Goal: Transaction & Acquisition: Book appointment/travel/reservation

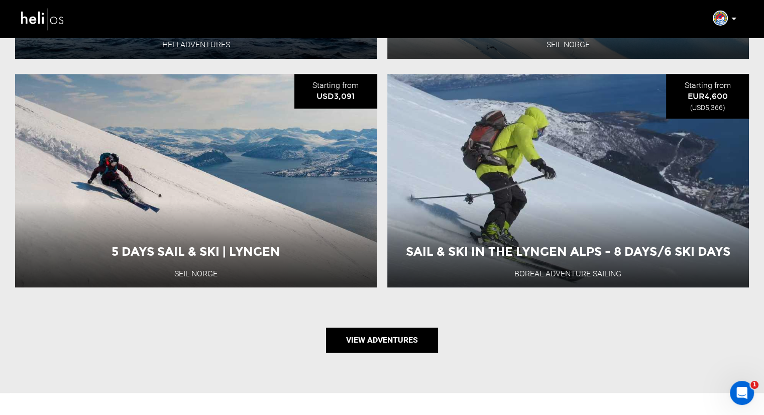
scroll to position [1206, 0]
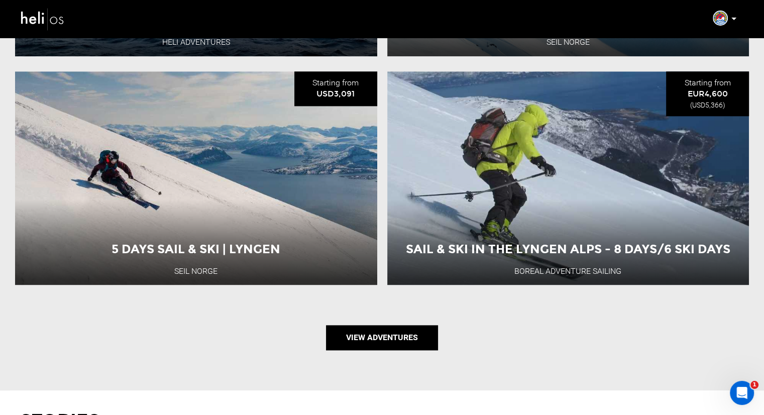
click at [372, 332] on link "View Adventures" at bounding box center [382, 337] width 112 height 25
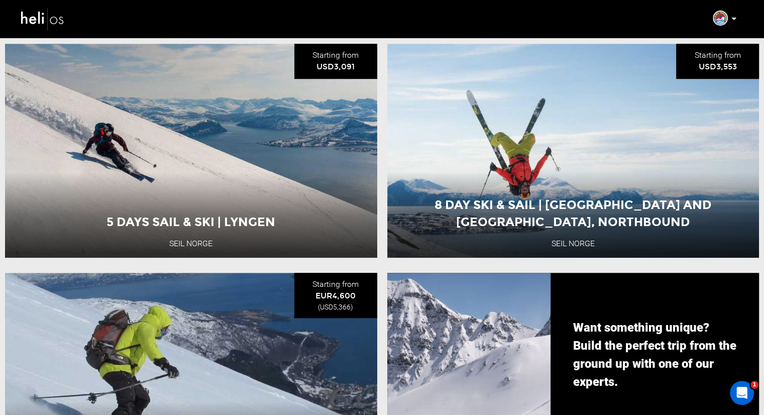
scroll to position [553, 0]
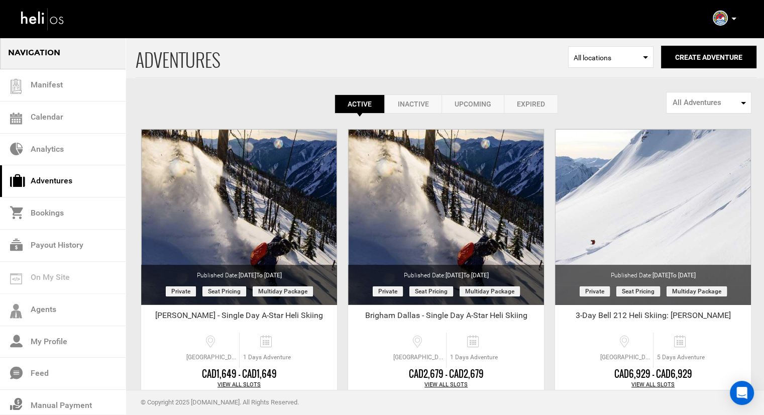
click at [731, 17] on p at bounding box center [734, 19] width 6 height 12
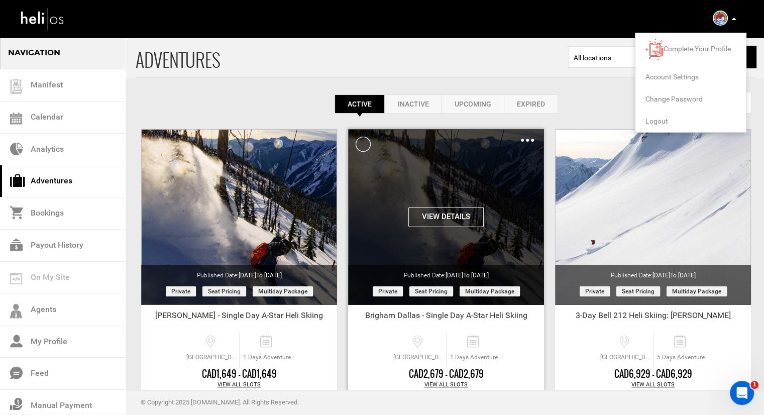
click at [525, 143] on div "Clone De-Activate Share Delete" at bounding box center [527, 140] width 13 height 12
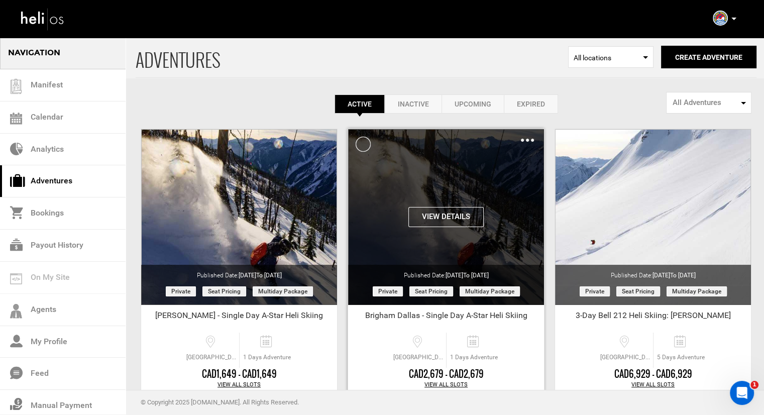
click at [526, 141] on div "Clone De-Activate Share Delete" at bounding box center [527, 140] width 13 height 12
click at [526, 141] on img at bounding box center [527, 140] width 13 height 3
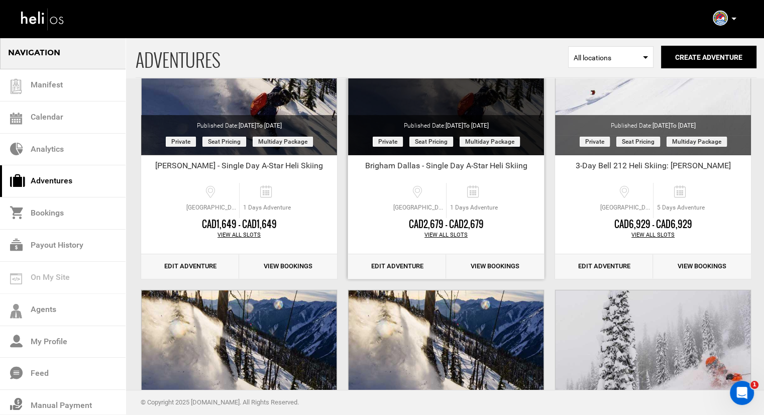
scroll to position [151, 0]
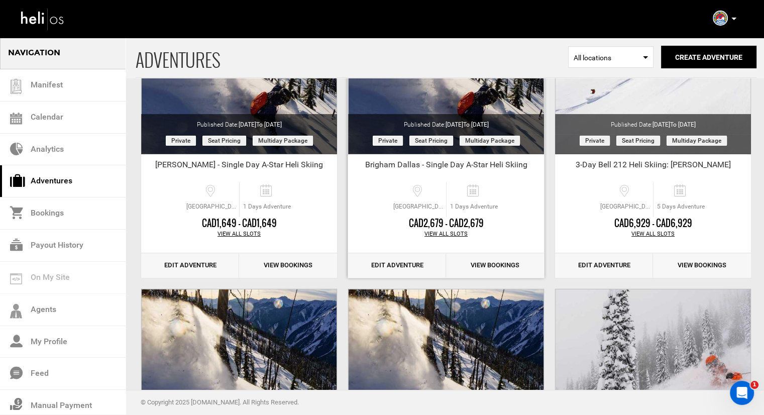
click at [479, 263] on link "View Bookings" at bounding box center [495, 265] width 98 height 25
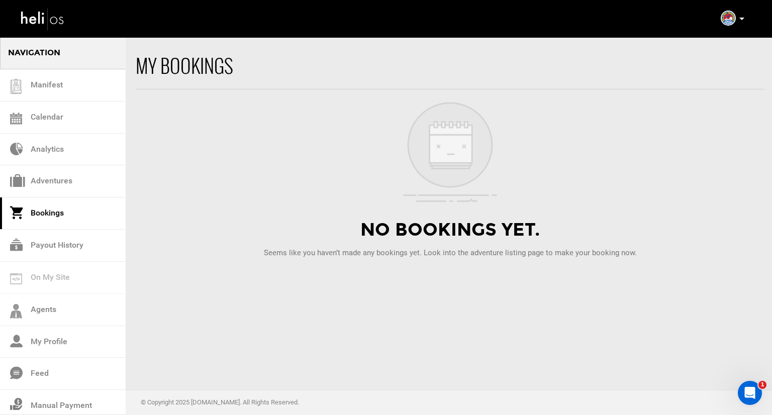
click at [738, 23] on p at bounding box center [741, 19] width 6 height 12
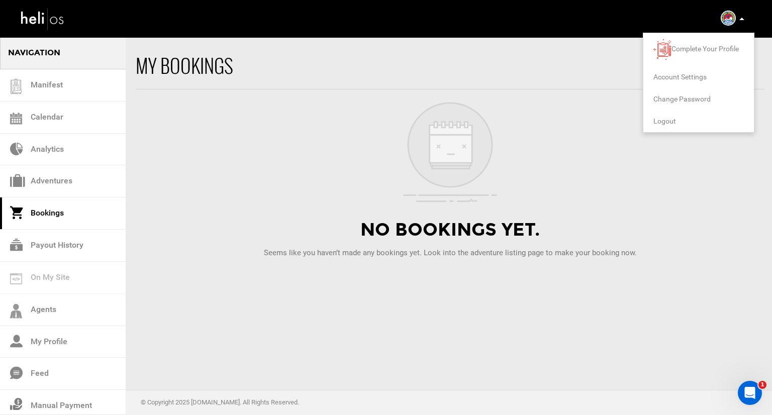
click at [658, 123] on span "Logout" at bounding box center [664, 121] width 23 height 8
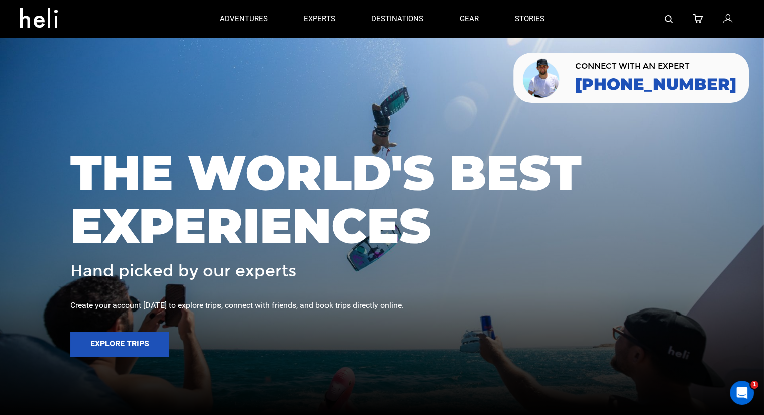
click at [662, 18] on div at bounding box center [653, 19] width 181 height 38
click at [663, 19] on div at bounding box center [653, 19] width 181 height 38
click at [667, 18] on img at bounding box center [669, 19] width 8 height 8
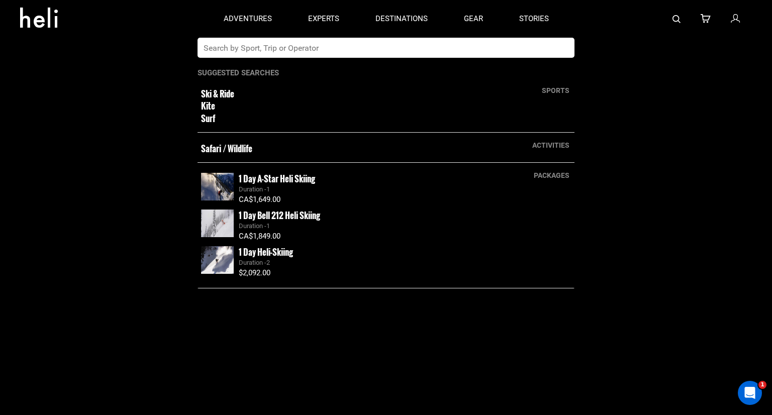
click at [437, 46] on input "text" at bounding box center [376, 48] width 356 height 20
type input "seil norge"
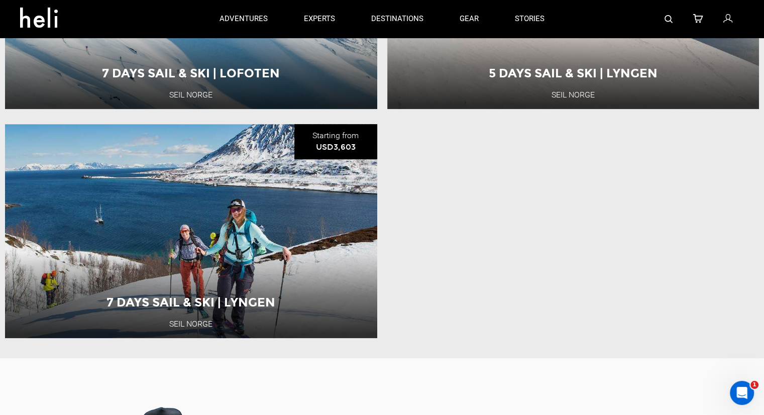
scroll to position [402, 0]
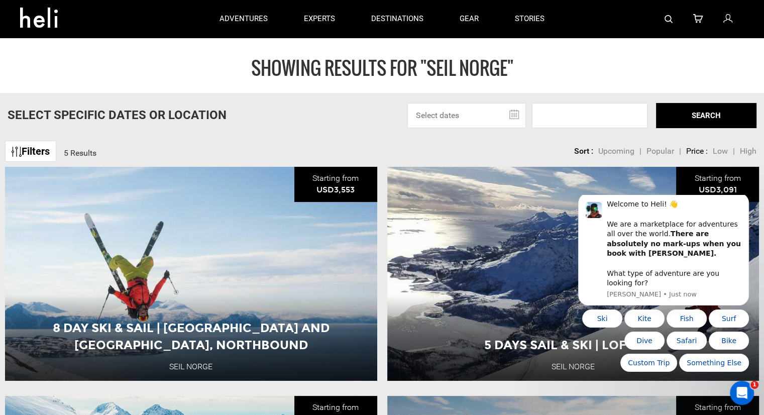
click at [674, 21] on div at bounding box center [653, 19] width 181 height 38
click at [672, 20] on img at bounding box center [669, 19] width 8 height 8
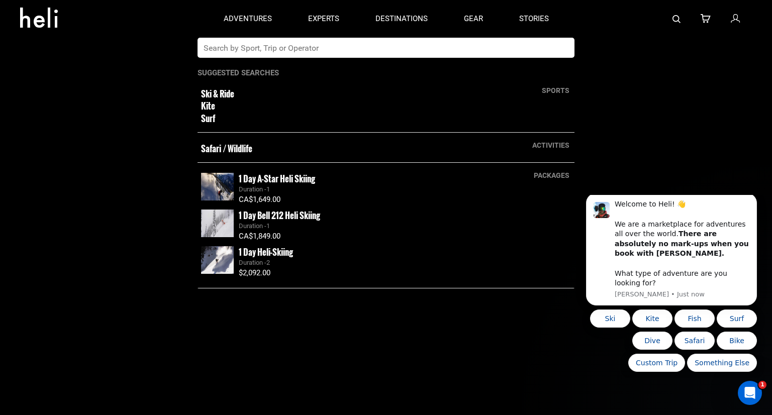
drag, startPoint x: 496, startPoint y: 58, endPoint x: 493, endPoint y: 49, distance: 9.5
click at [495, 56] on app-search-panel "sports Ski & Ride Kite Surf activities Safari / Wildlife packages 1 Day A-Star …" at bounding box center [386, 226] width 772 height 377
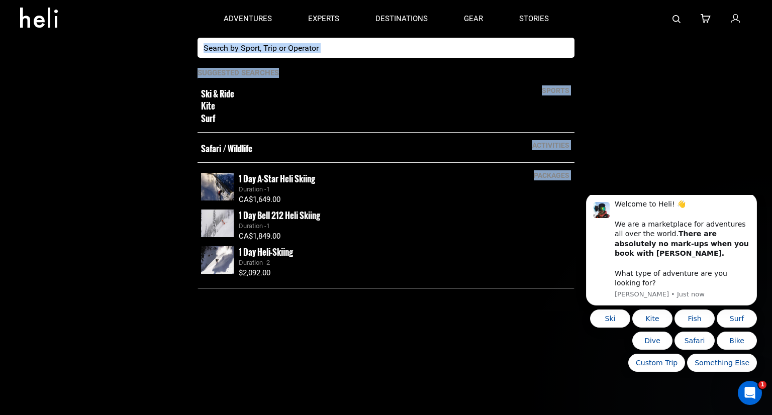
click at [493, 49] on input "text" at bounding box center [376, 48] width 356 height 20
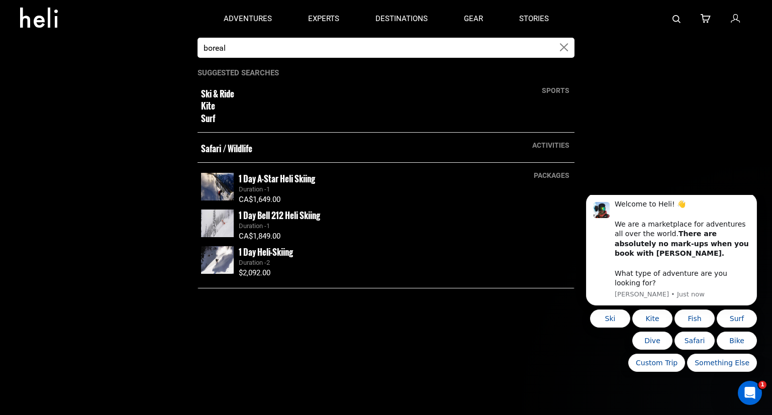
type input "boreal"
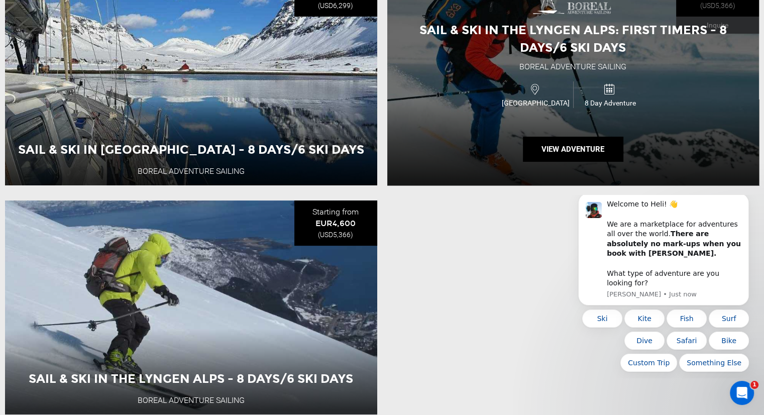
scroll to position [201, 0]
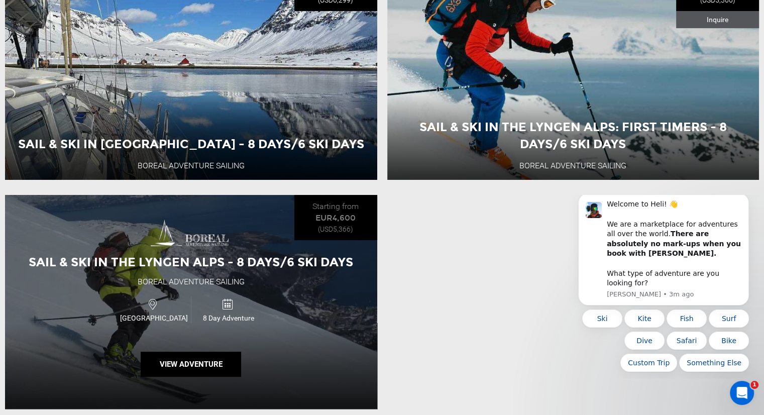
click at [171, 264] on span "Sail & Ski in the Lyngen Alps - 8 Days/6 Ski Days" at bounding box center [191, 262] width 325 height 15
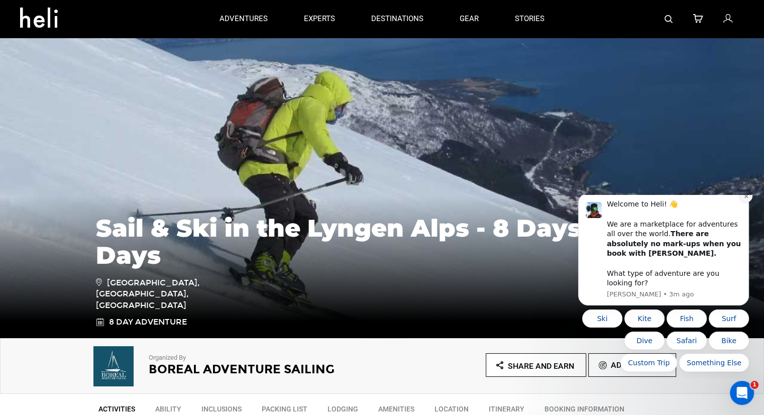
click at [747, 199] on icon "Dismiss notification" at bounding box center [747, 196] width 6 height 6
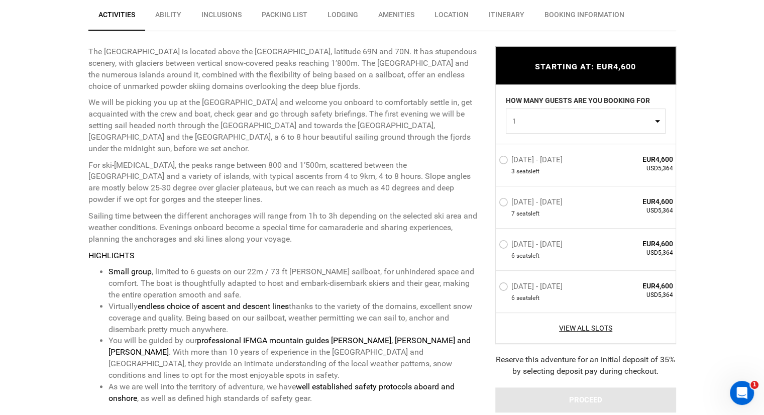
scroll to position [402, 0]
